Goal: Check status: Check status

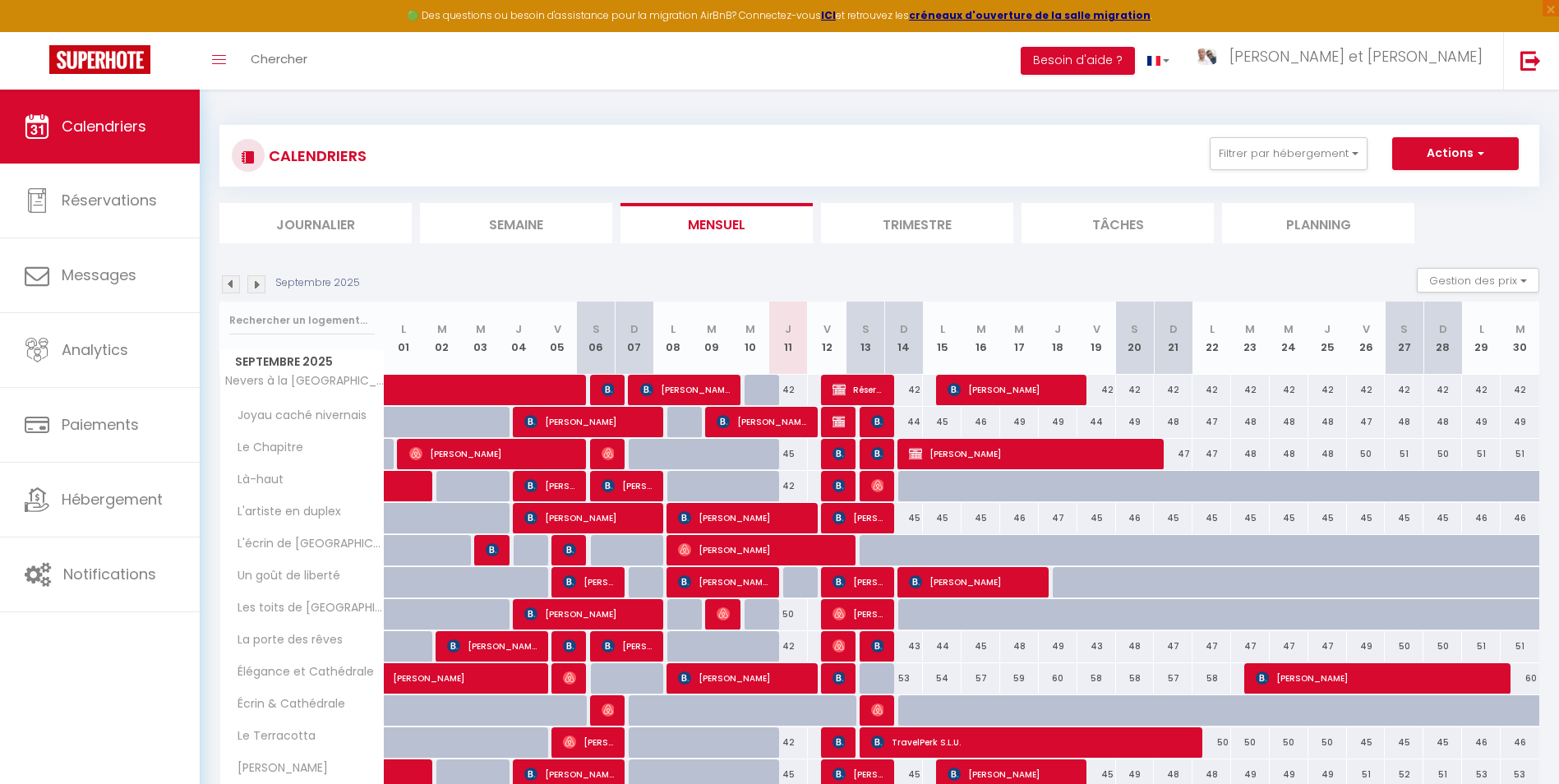
select select
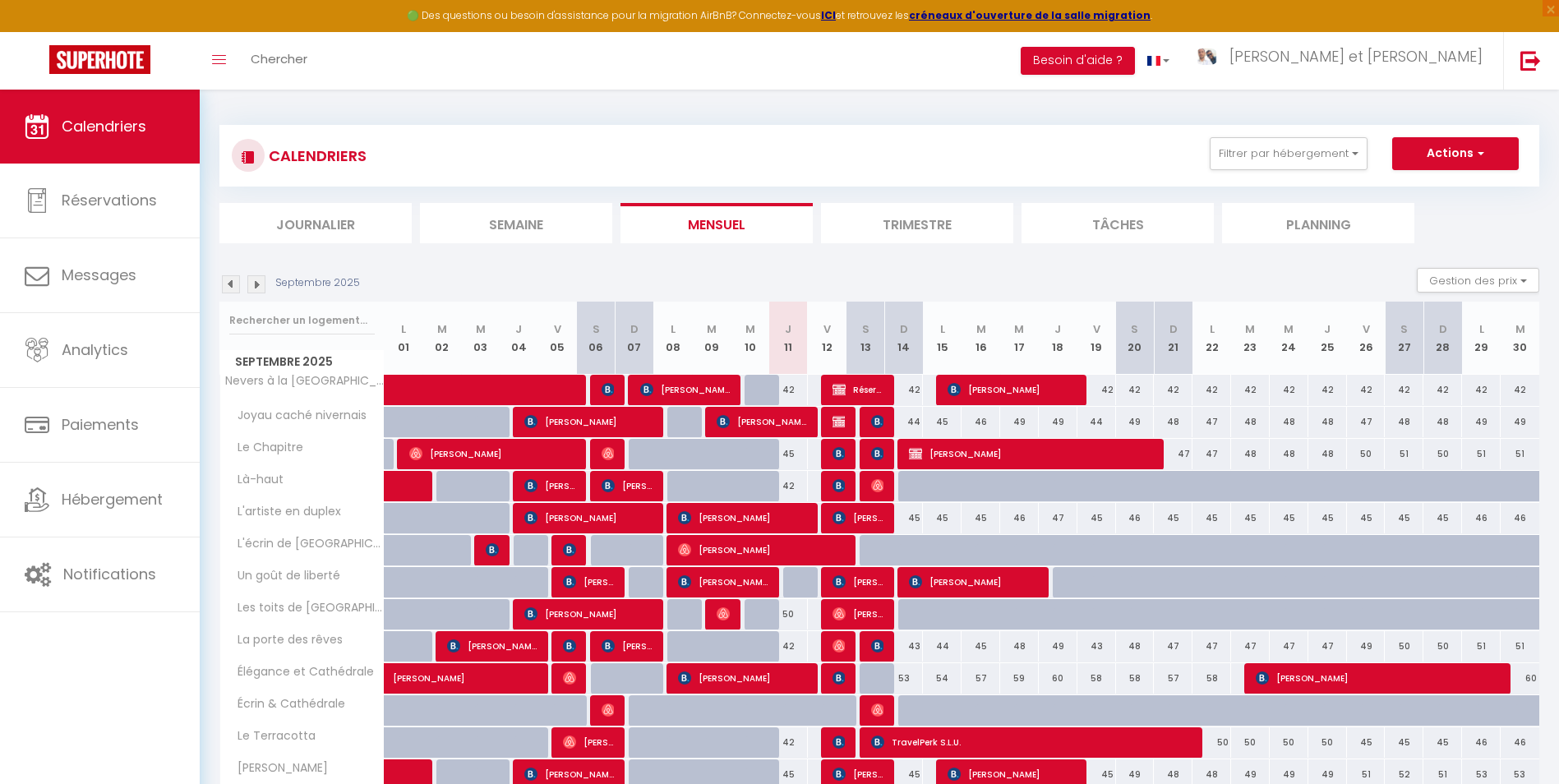
scroll to position [12, 0]
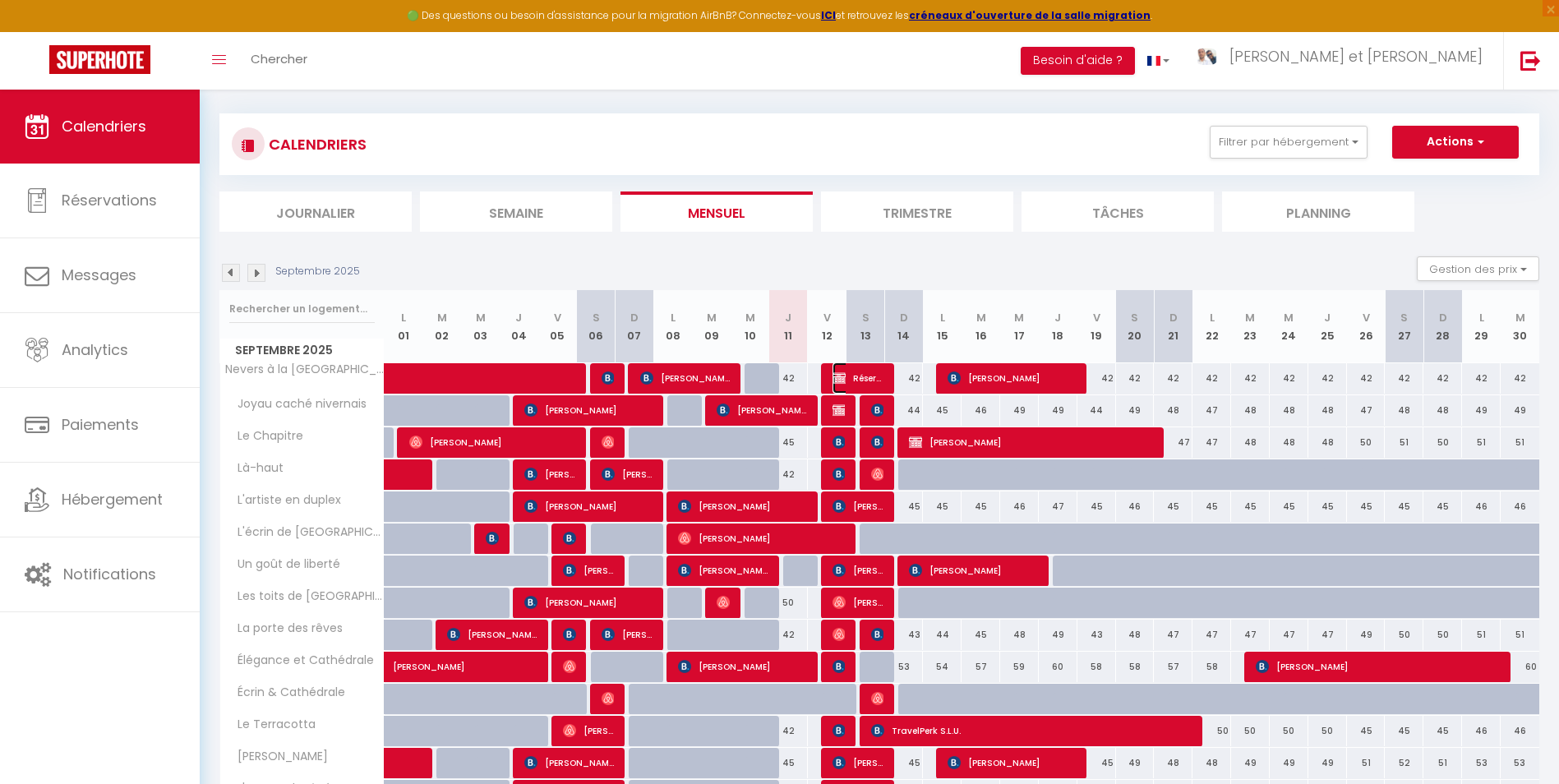
click at [863, 375] on span "Réservée [PERSON_NAME]" at bounding box center [858, 378] width 52 height 31
select select "OK"
select select "KO"
select select "0"
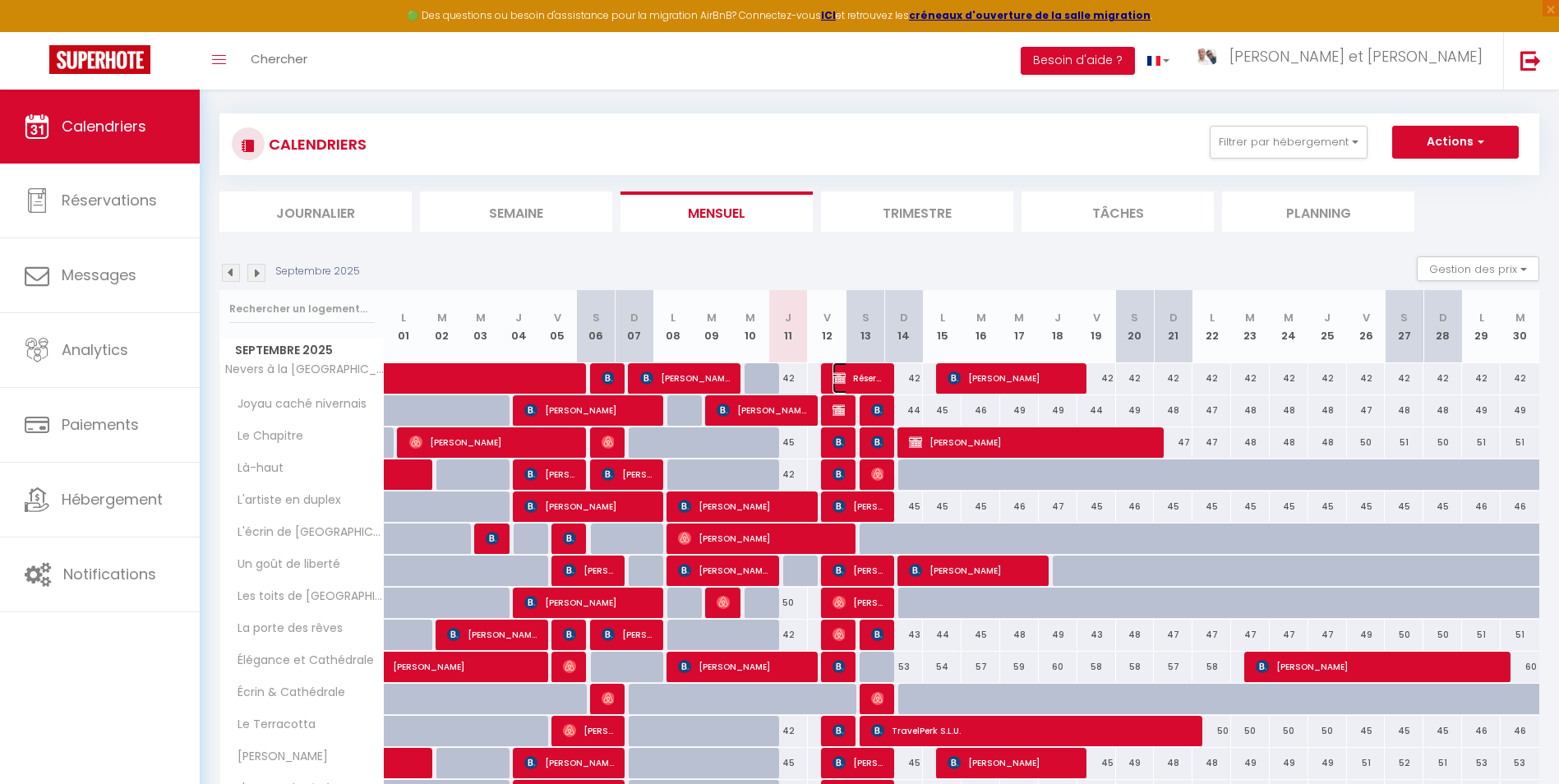
select select "1"
select select
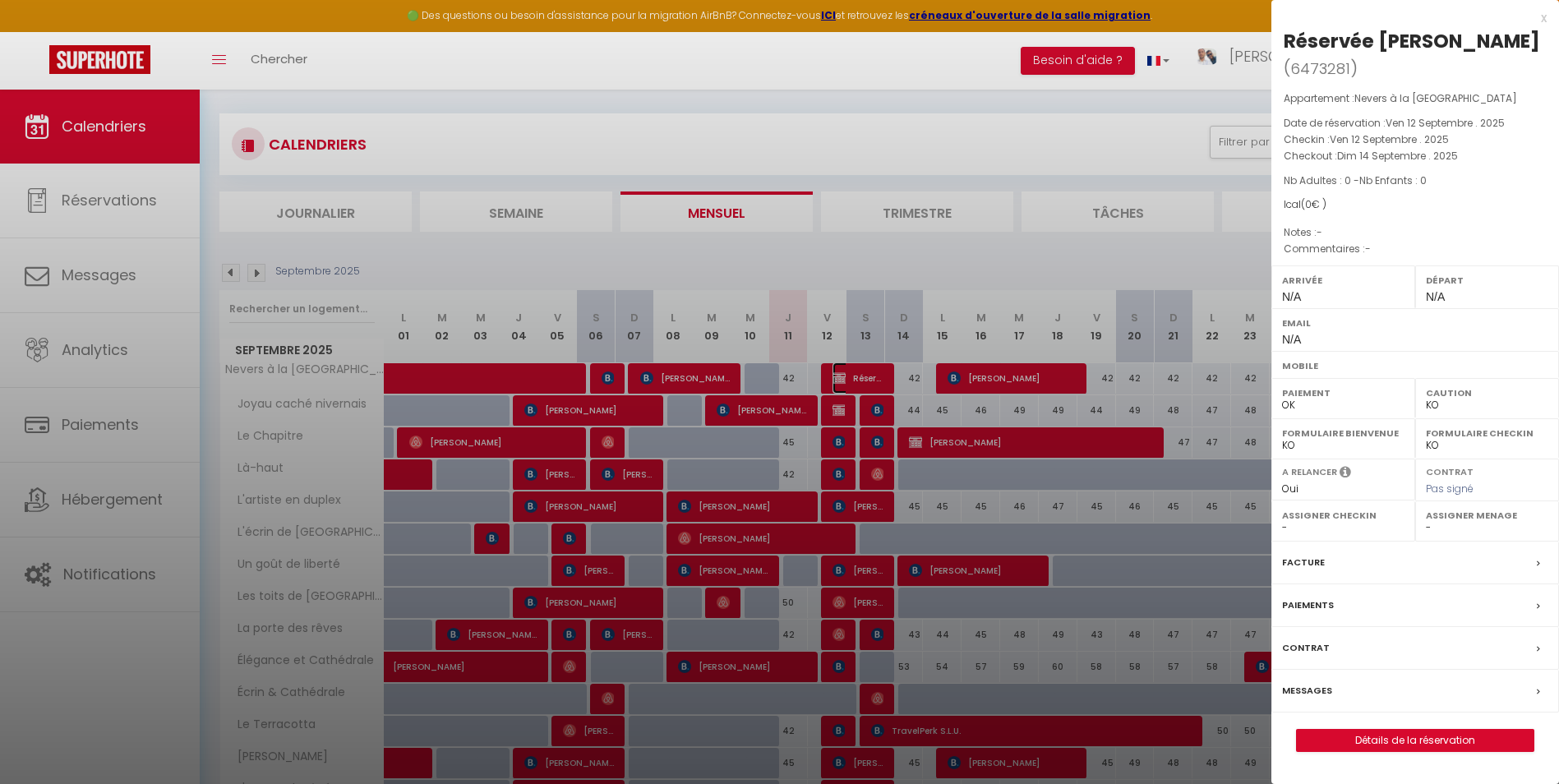
select select "44490"
